Goal: Find specific page/section: Find specific page/section

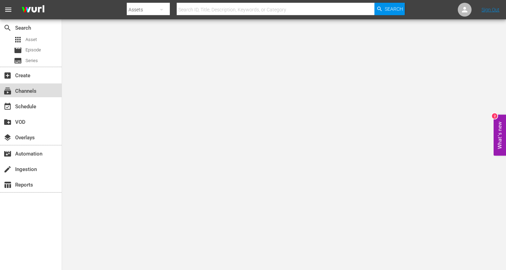
click at [31, 91] on div "subscriptions Channels" at bounding box center [19, 90] width 39 height 6
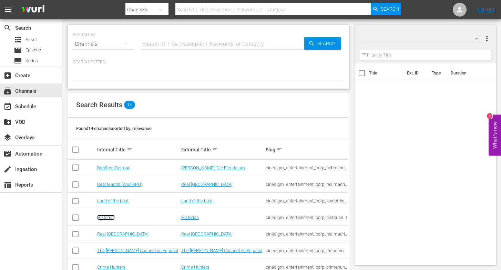
click at [105, 218] on link "Historian" at bounding box center [106, 217] width 18 height 5
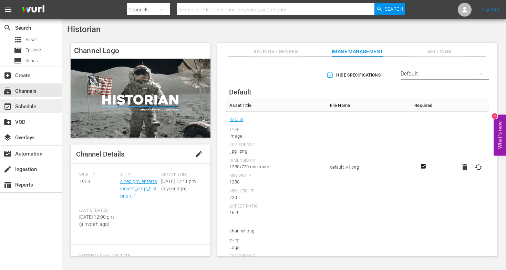
click at [30, 106] on div "event_available Schedule" at bounding box center [19, 105] width 39 height 6
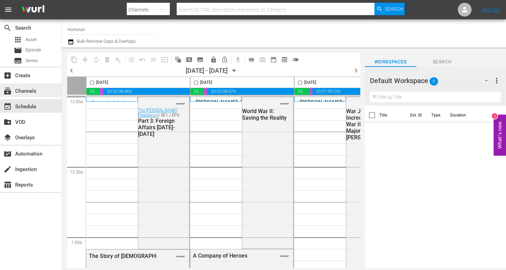
click at [34, 93] on div "subscriptions Channels" at bounding box center [19, 90] width 39 height 6
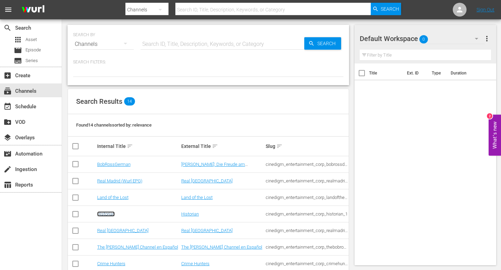
click at [107, 213] on link "Historian" at bounding box center [106, 213] width 18 height 5
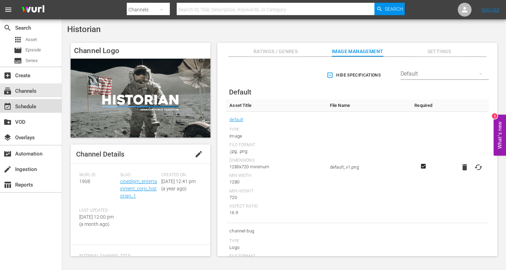
click at [27, 107] on div "event_available Schedule" at bounding box center [19, 105] width 39 height 6
